Goal: Complete application form

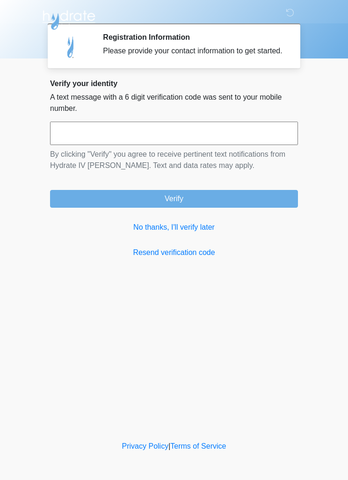
click at [196, 233] on link "No thanks, I'll verify later" at bounding box center [174, 227] width 248 height 11
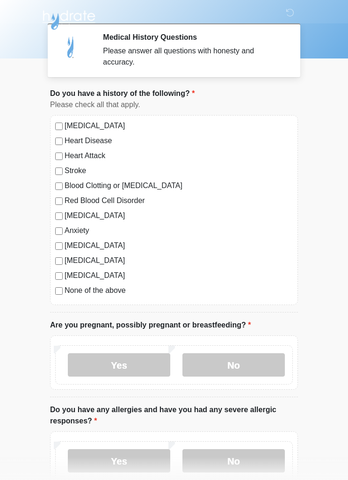
click at [106, 287] on label "None of the above" at bounding box center [179, 290] width 228 height 11
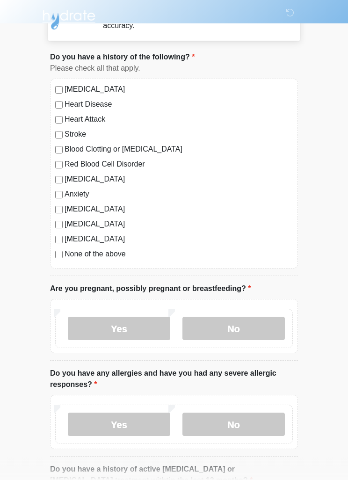
click at [255, 325] on label "No" at bounding box center [233, 328] width 102 height 23
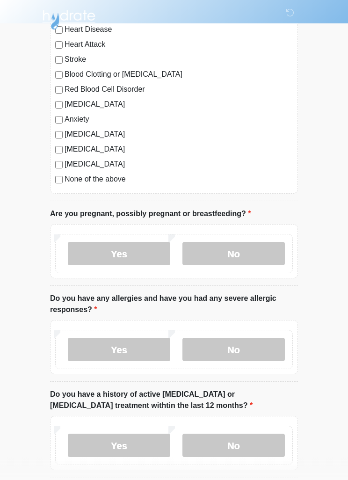
scroll to position [112, 0]
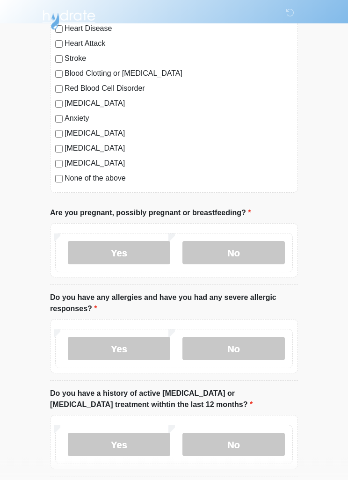
click at [263, 349] on label "No" at bounding box center [233, 348] width 102 height 23
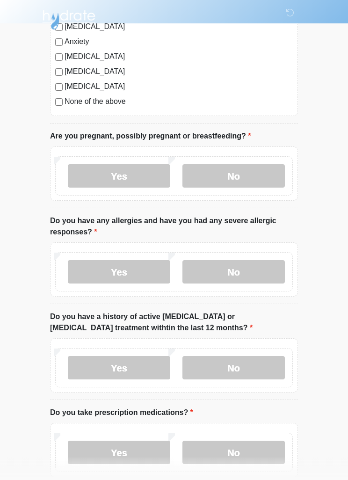
scroll to position [190, 0]
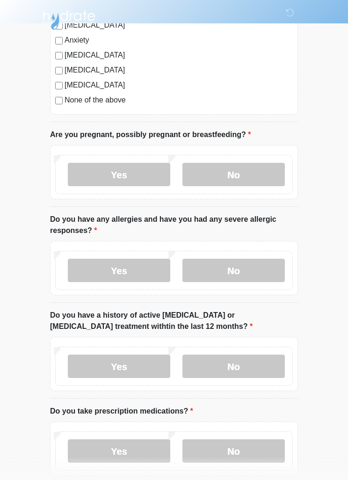
click at [273, 366] on label "No" at bounding box center [233, 365] width 102 height 23
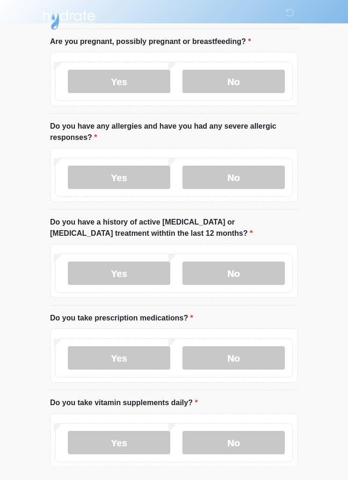
scroll to position [291, 0]
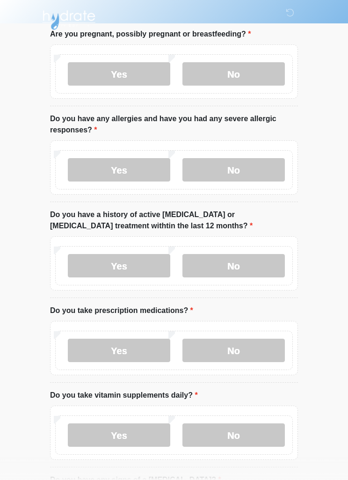
click at [267, 347] on label "No" at bounding box center [233, 350] width 102 height 23
click at [258, 436] on label "No" at bounding box center [233, 434] width 102 height 23
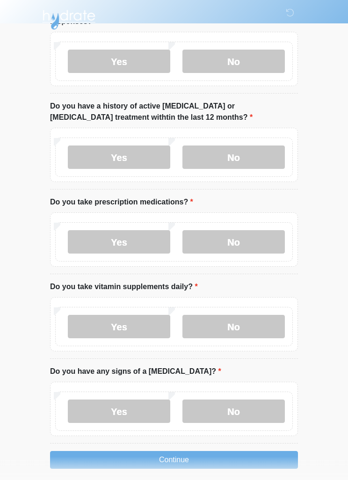
scroll to position [401, 0]
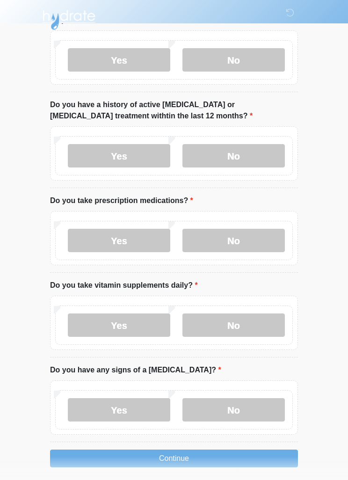
click at [250, 403] on label "No" at bounding box center [233, 409] width 102 height 23
click at [254, 455] on button "Continue" at bounding box center [174, 458] width 248 height 18
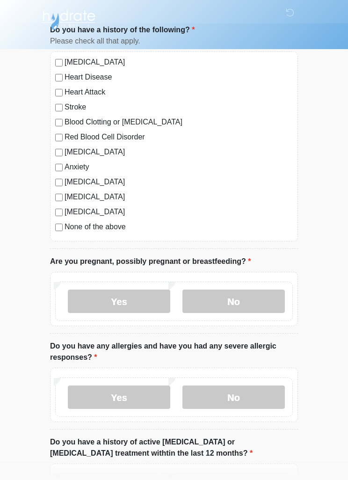
scroll to position [0, 0]
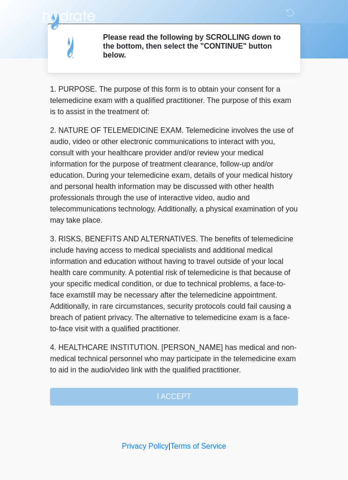
click at [284, 397] on div "1. PURPOSE. The purpose of this form is to obtain your consent for a telemedici…" at bounding box center [174, 245] width 248 height 322
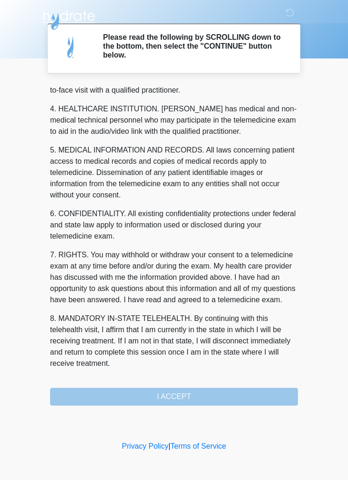
click at [271, 383] on div "1. PURPOSE. The purpose of this form is to obtain your consent for a telemedici…" at bounding box center [174, 245] width 248 height 322
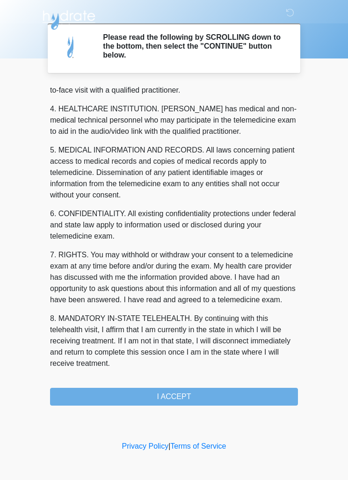
click at [269, 392] on button "I ACCEPT" at bounding box center [174, 397] width 248 height 18
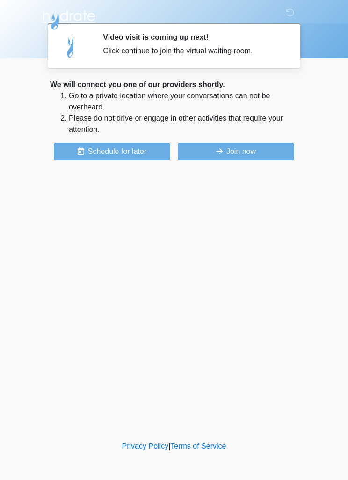
click at [281, 151] on button "Join now" at bounding box center [236, 152] width 116 height 18
